Goal: Transaction & Acquisition: Obtain resource

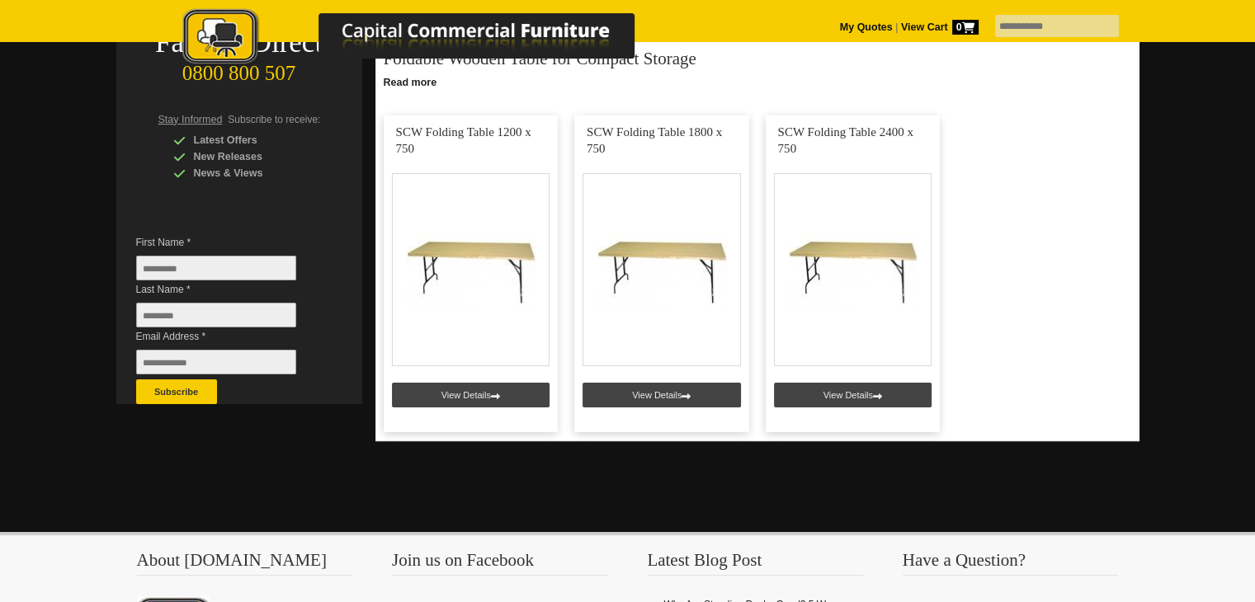
scroll to position [337, 0]
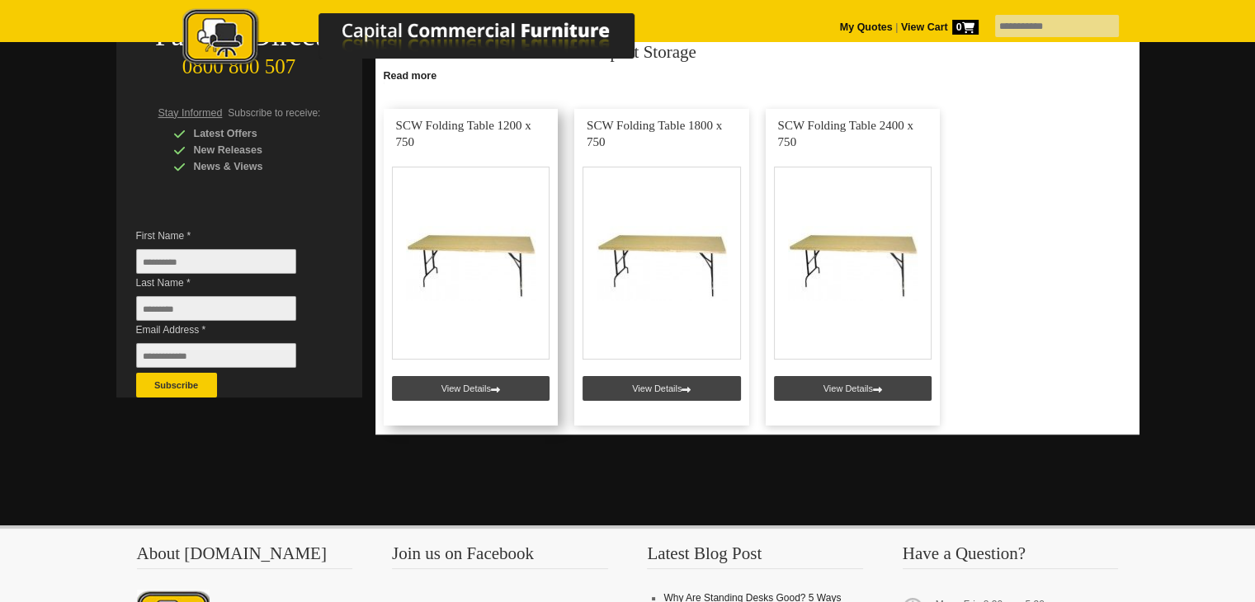
click at [450, 383] on link at bounding box center [471, 267] width 175 height 317
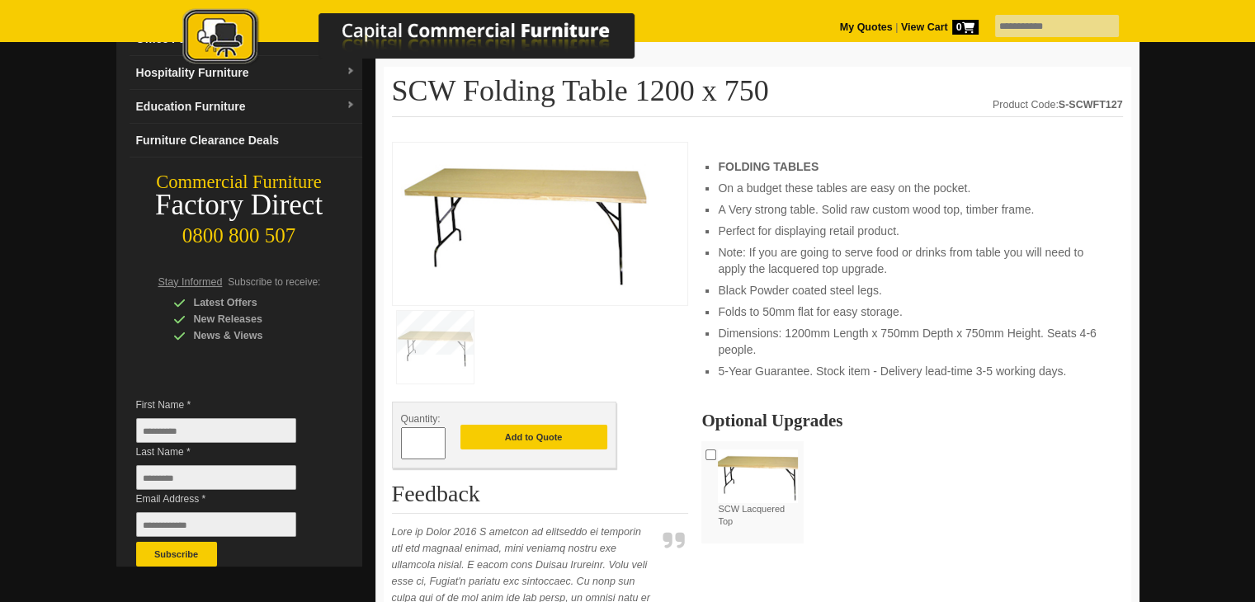
scroll to position [168, 0]
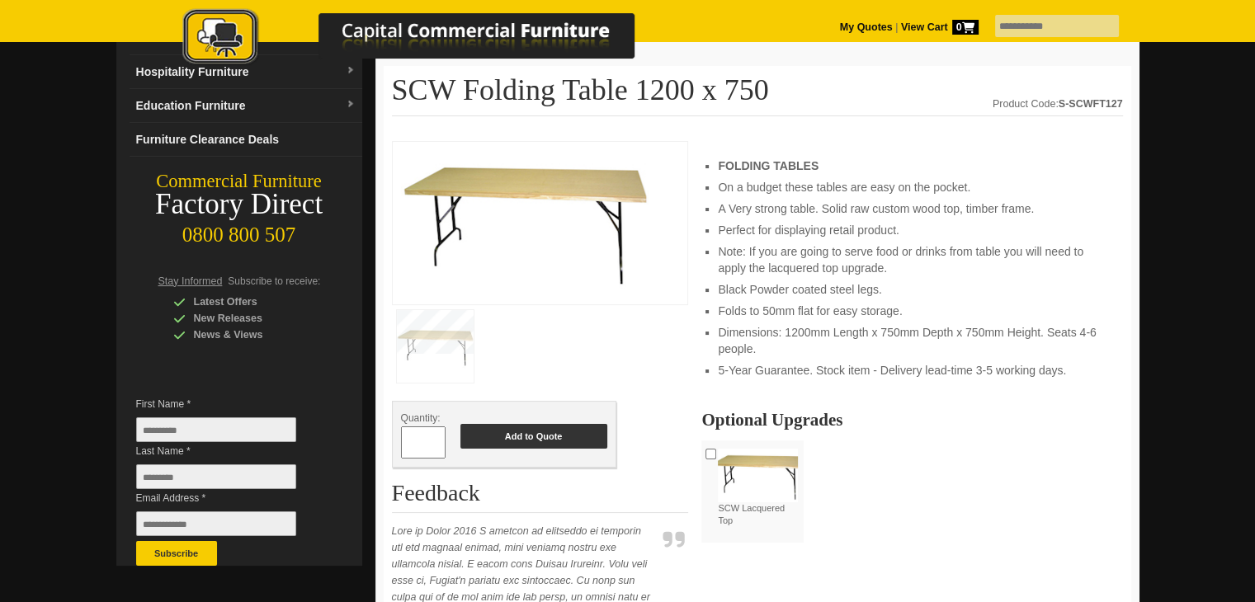
click at [546, 428] on button "Add to Quote" at bounding box center [533, 436] width 147 height 25
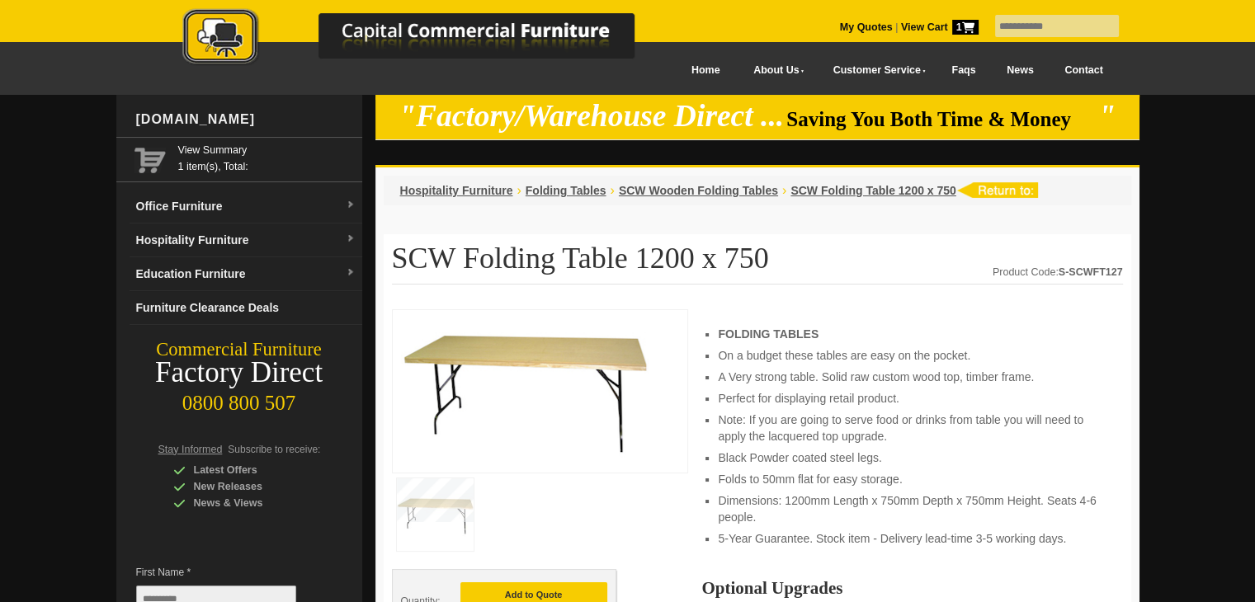
click at [888, 26] on div "My Quotes | View Cart 1" at bounding box center [917, 17] width 155 height 35
click at [901, 26] on strong "View Cart 1" at bounding box center [940, 27] width 78 height 12
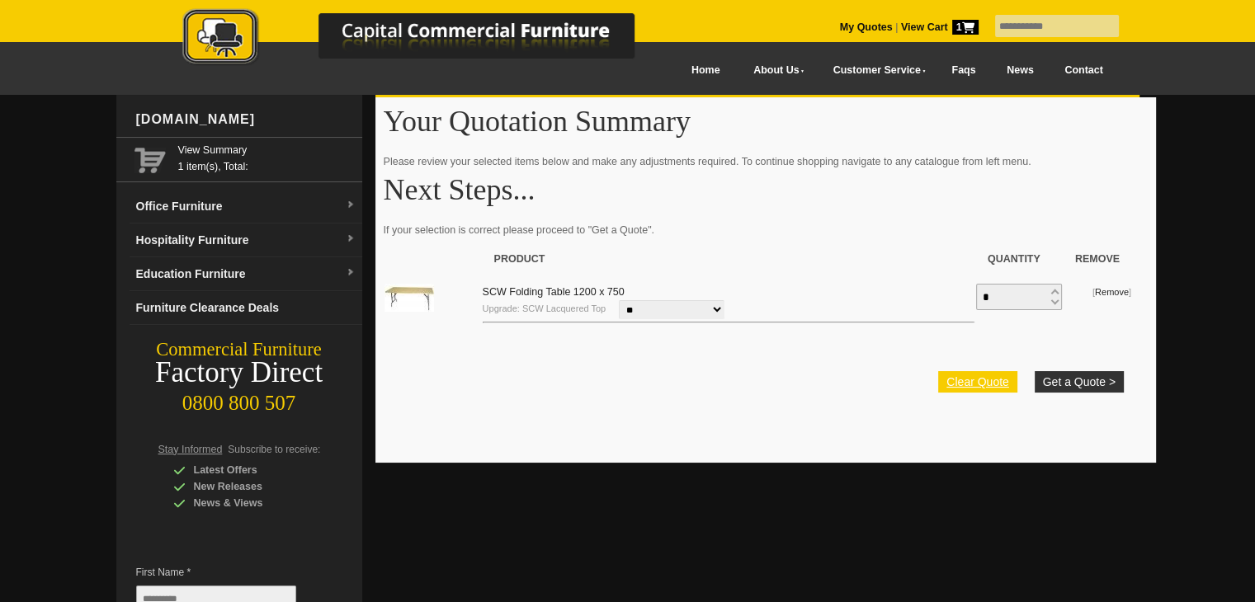
click at [986, 390] on link "Clear Quote" at bounding box center [977, 381] width 78 height 21
